Goal: Transaction & Acquisition: Book appointment/travel/reservation

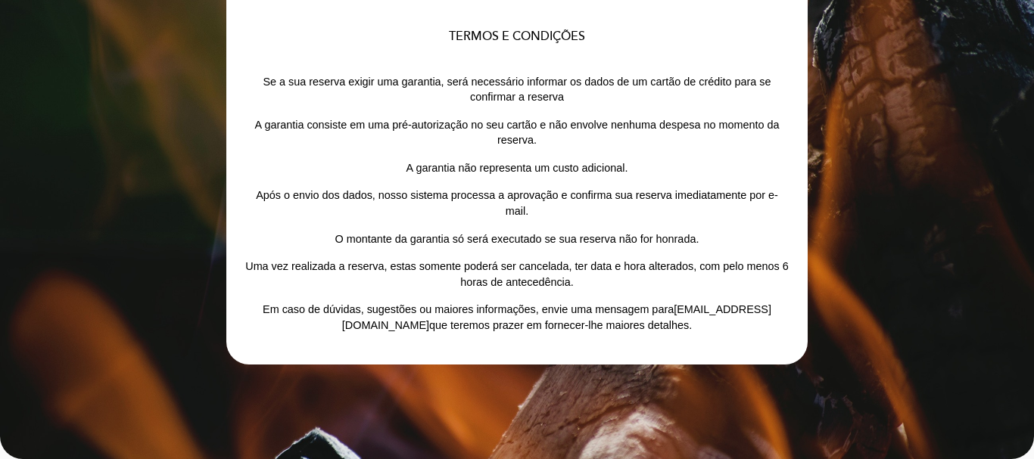
click at [802, 103] on div "TERMOS E CONDIÇÕES Se a sua reserva exigir uma garantia, será necessário inform…" at bounding box center [516, 182] width 581 height 365
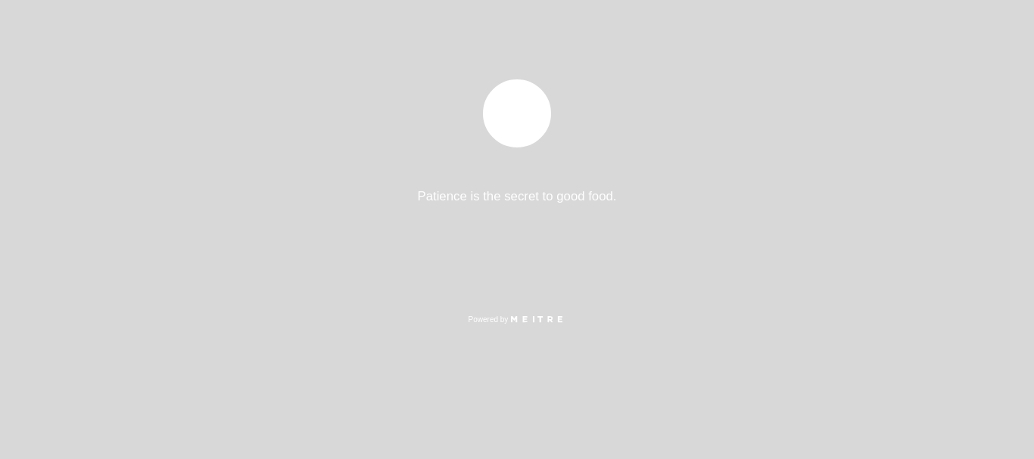
select select "pt"
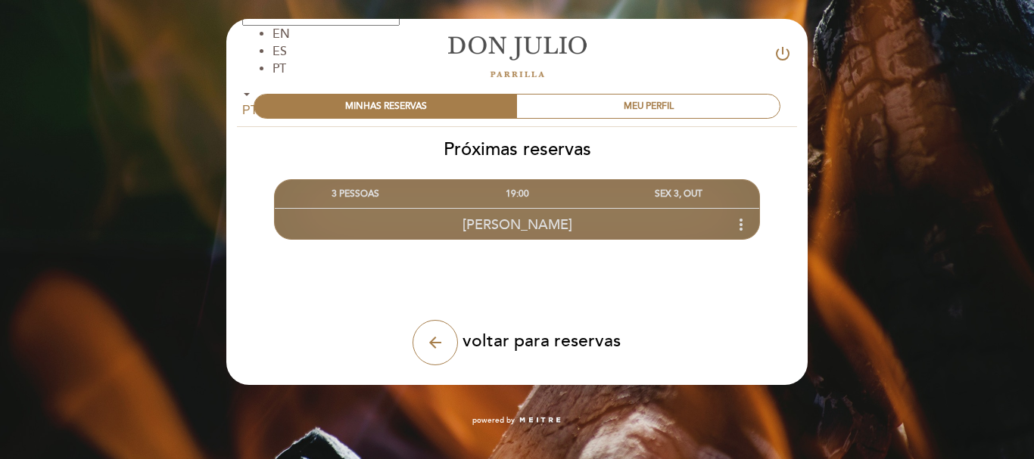
click at [654, 190] on div "SEX 3, OUT" at bounding box center [678, 194] width 161 height 28
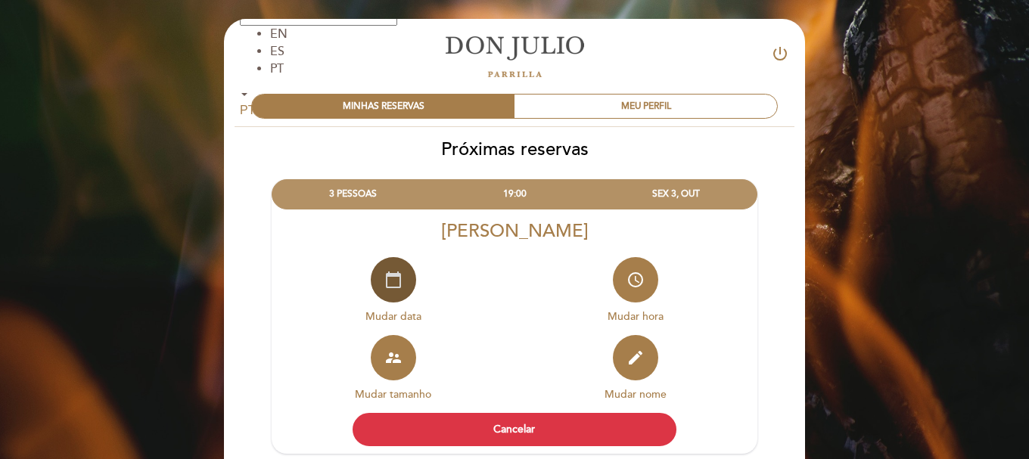
click at [404, 278] on button "calendar_today" at bounding box center [393, 279] width 45 height 45
select select "pt"
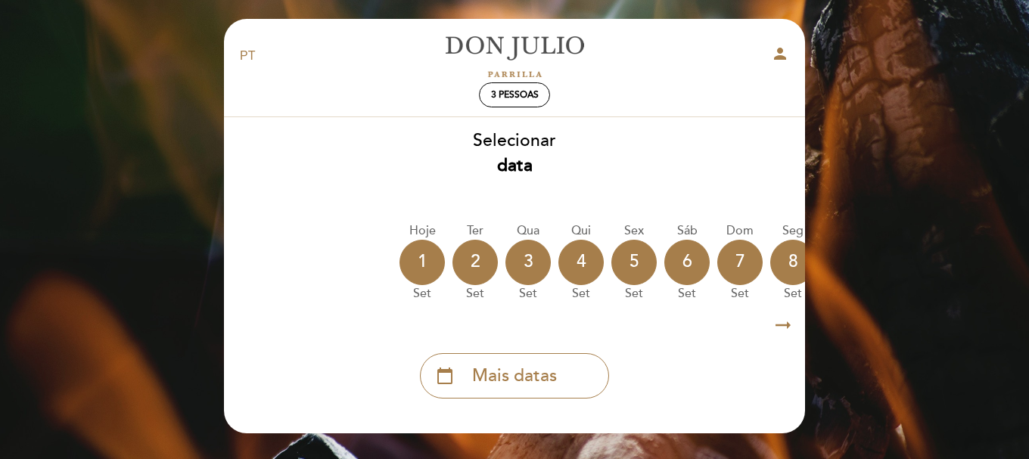
click at [630, 125] on div "Selecionar data Hoje 1 set Ter 2 set Qua 3 set Qui 4 set Sex 5 set Sáb 6 set Do…" at bounding box center [514, 257] width 583 height 281
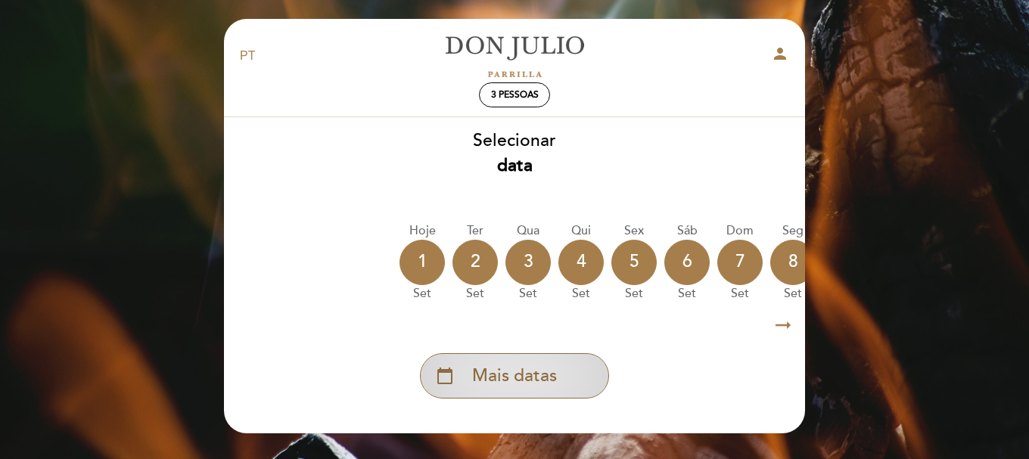
click at [558, 365] on div "calendar_today Mais datas" at bounding box center [514, 375] width 189 height 45
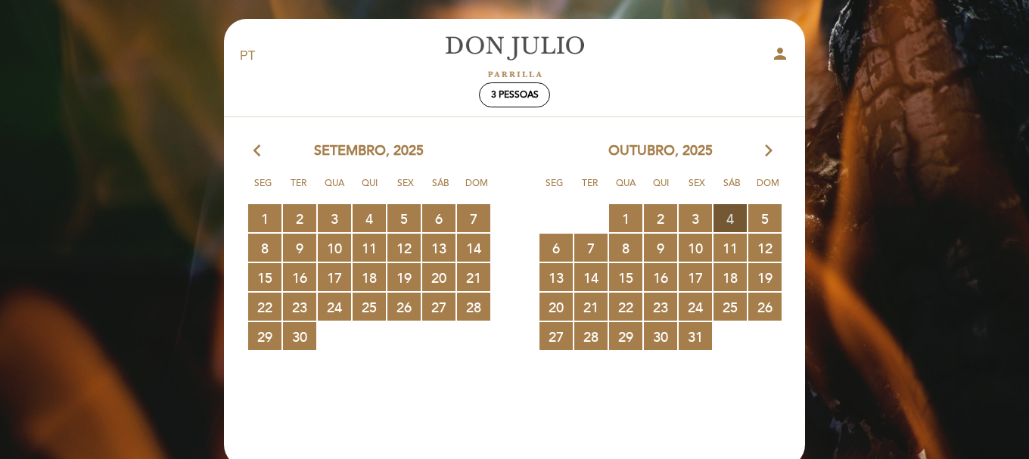
click at [728, 212] on span "4 RESERVAS DISPONÍVEIS" at bounding box center [730, 218] width 33 height 28
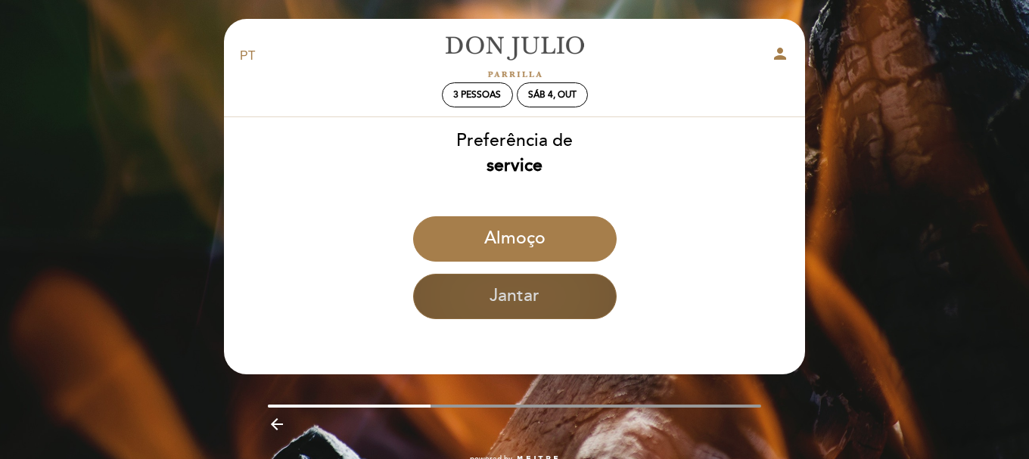
click at [514, 291] on button "Jantar" at bounding box center [515, 296] width 204 height 45
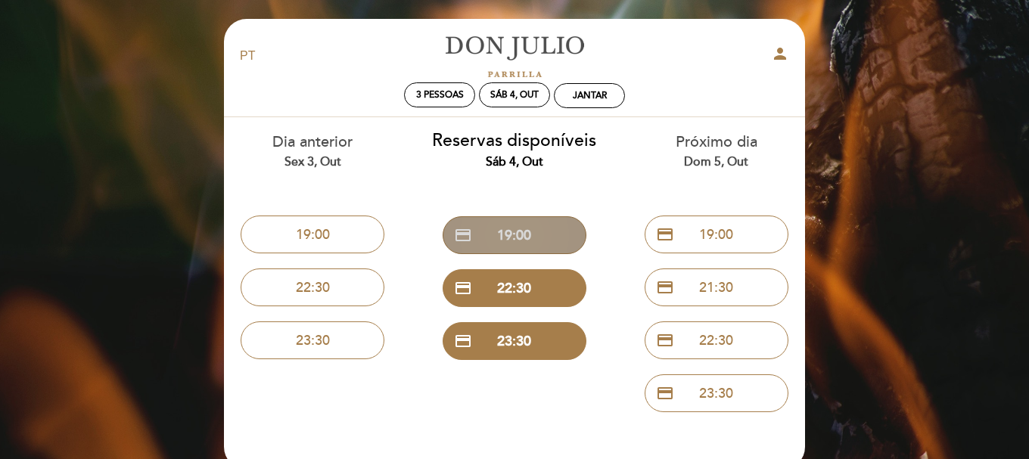
click at [515, 229] on button "credit_card 19:00" at bounding box center [515, 235] width 144 height 38
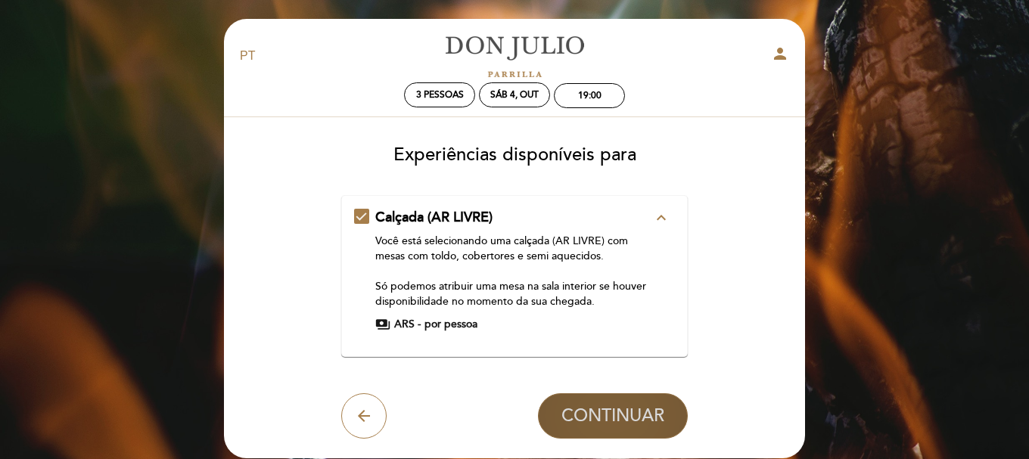
click at [586, 399] on button "CONTINUAR" at bounding box center [613, 415] width 150 height 45
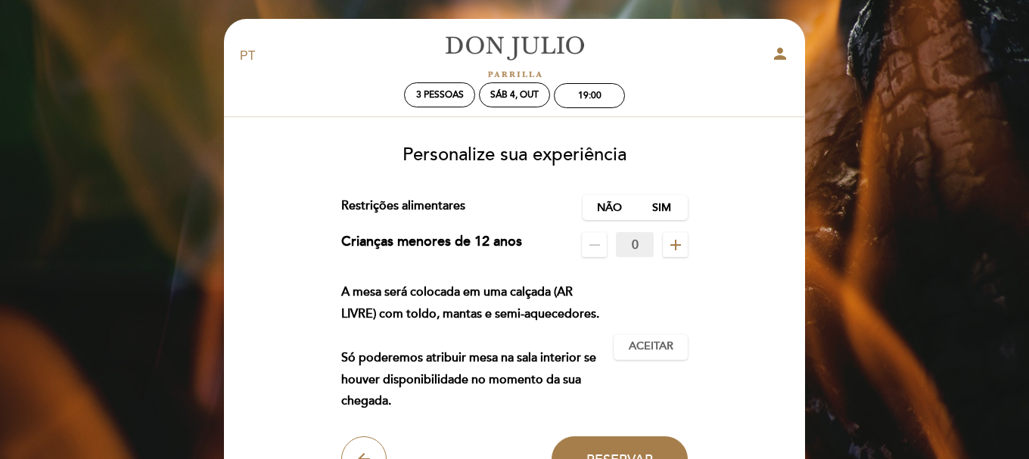
click at [686, 240] on span "add" at bounding box center [675, 244] width 25 height 25
click at [648, 351] on span "Aceitar" at bounding box center [651, 347] width 45 height 16
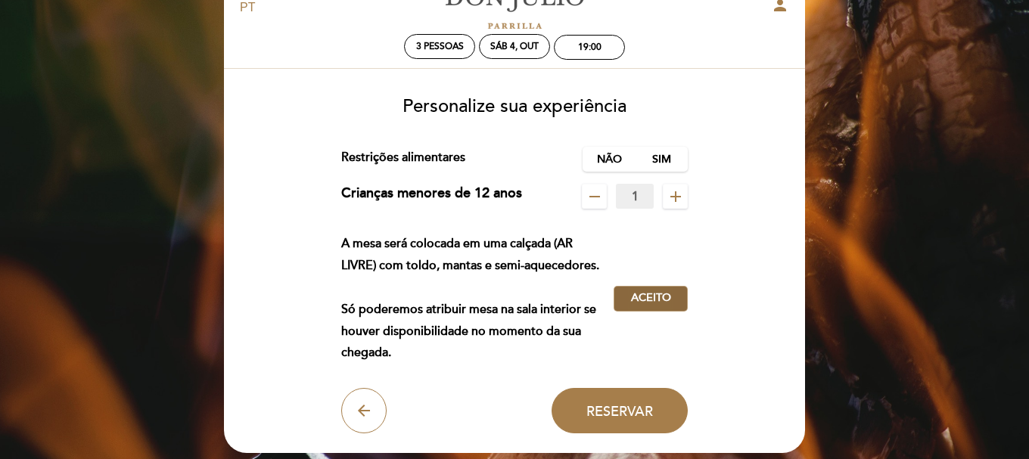
scroll to position [76, 0]
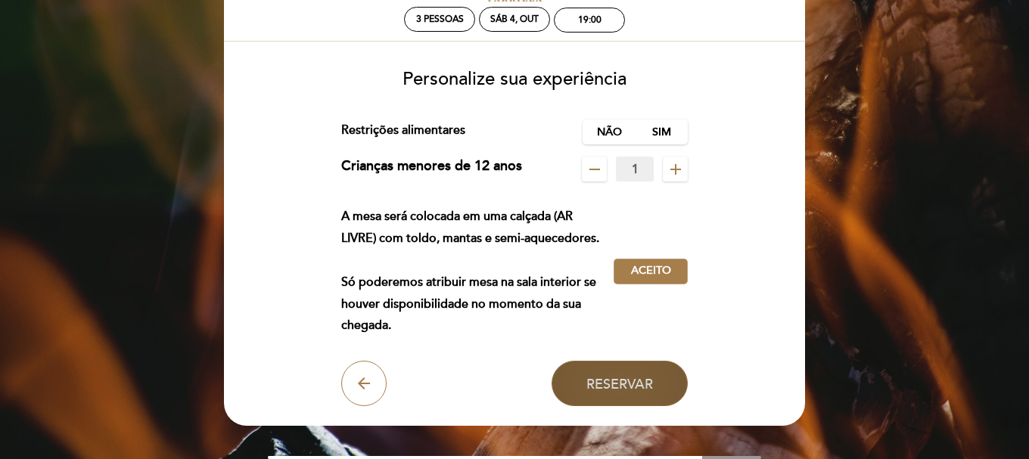
click at [610, 373] on button "Reservar" at bounding box center [620, 383] width 136 height 45
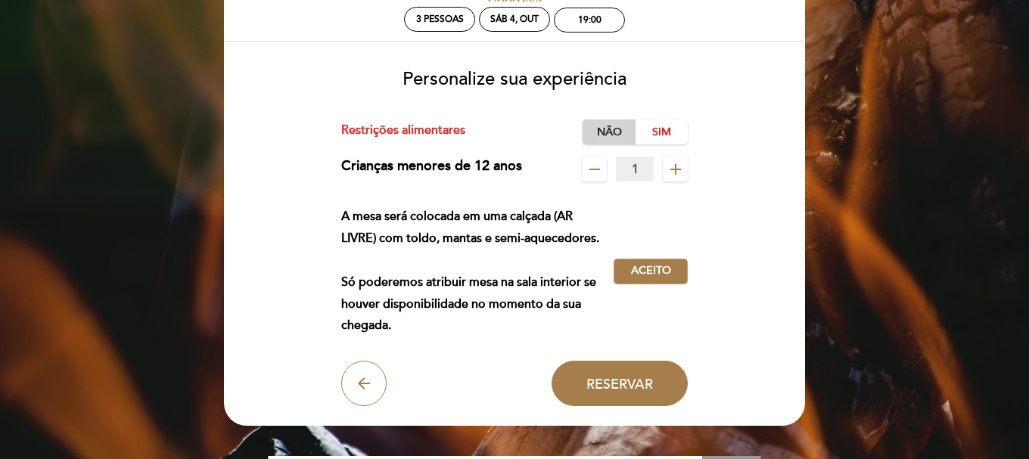
click at [623, 126] on label "Não" at bounding box center [609, 132] width 53 height 25
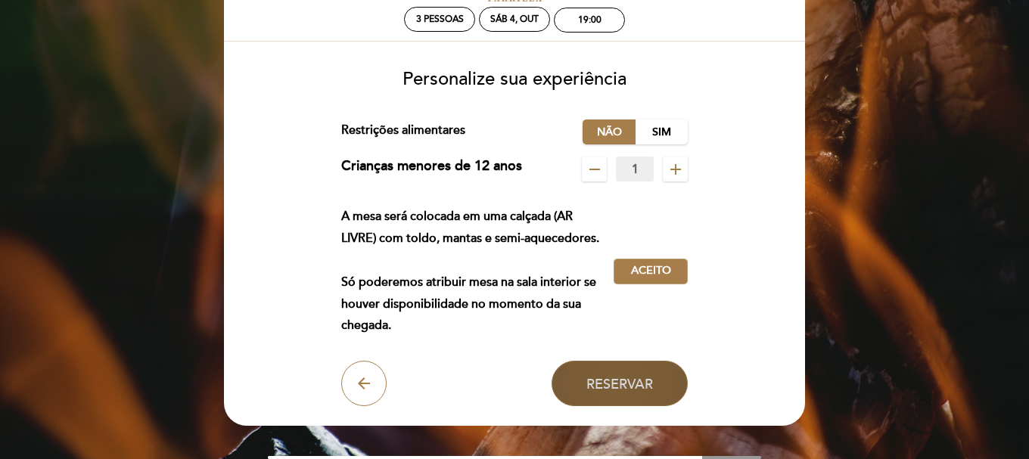
click at [627, 378] on span "Reservar" at bounding box center [619, 383] width 67 height 17
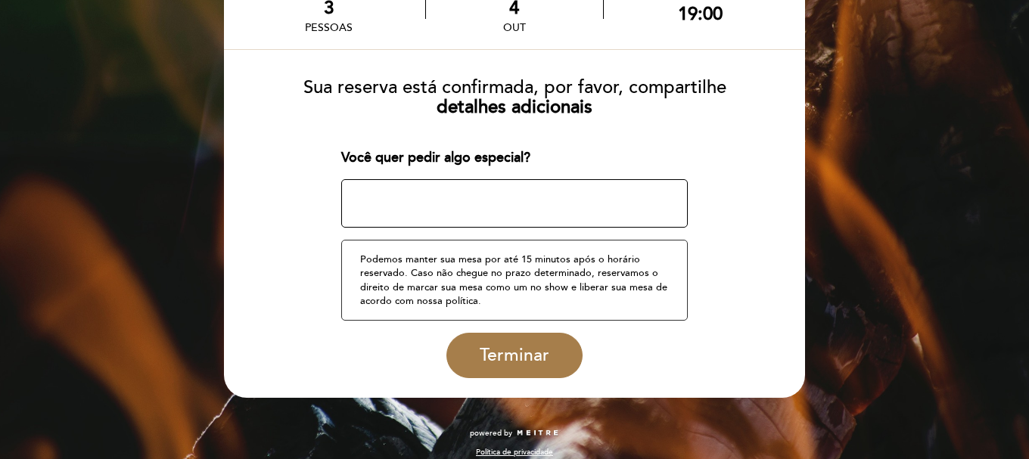
scroll to position [123, 0]
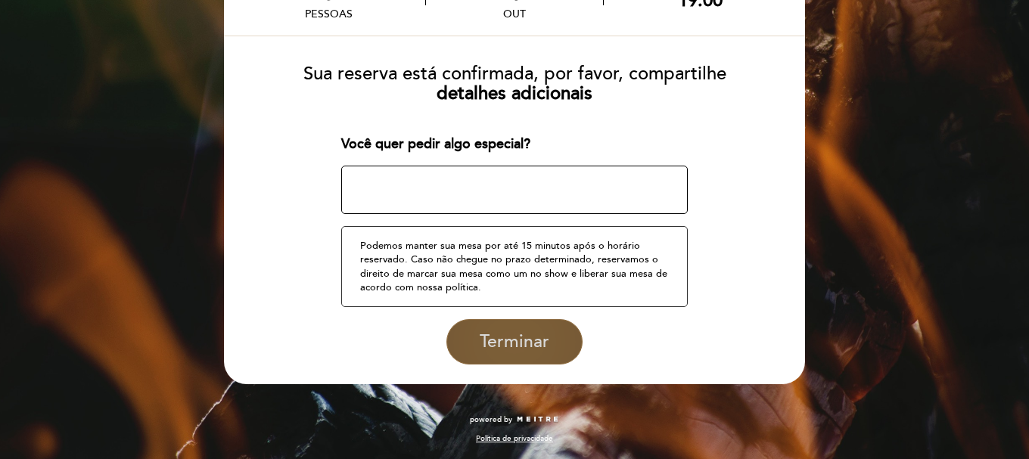
click at [510, 348] on span "Terminar" at bounding box center [515, 341] width 70 height 21
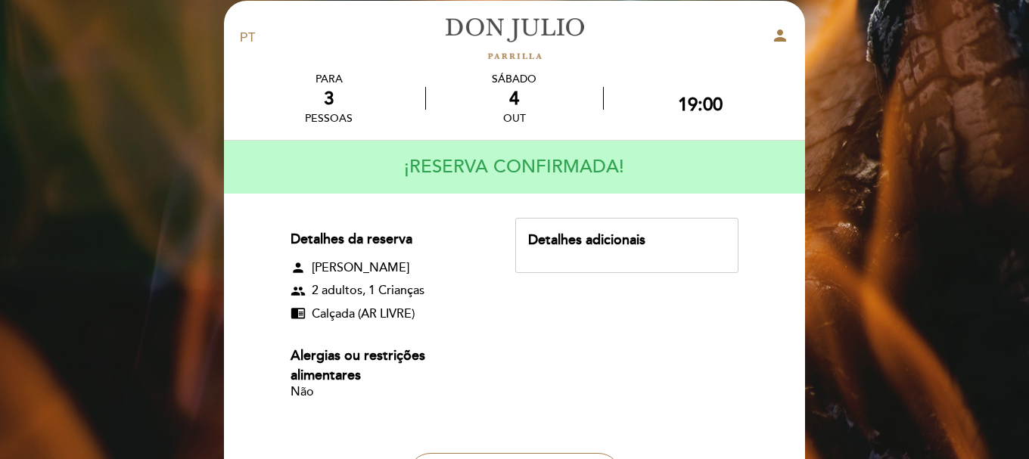
scroll to position [0, 0]
